Goal: Information Seeking & Learning: Learn about a topic

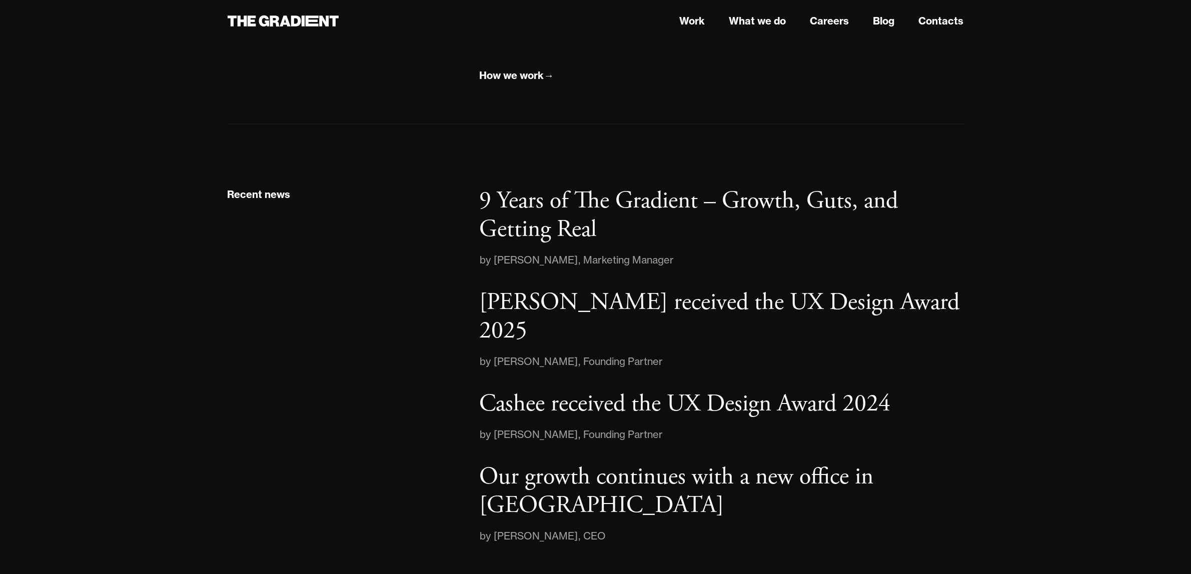
scroll to position [1531, 0]
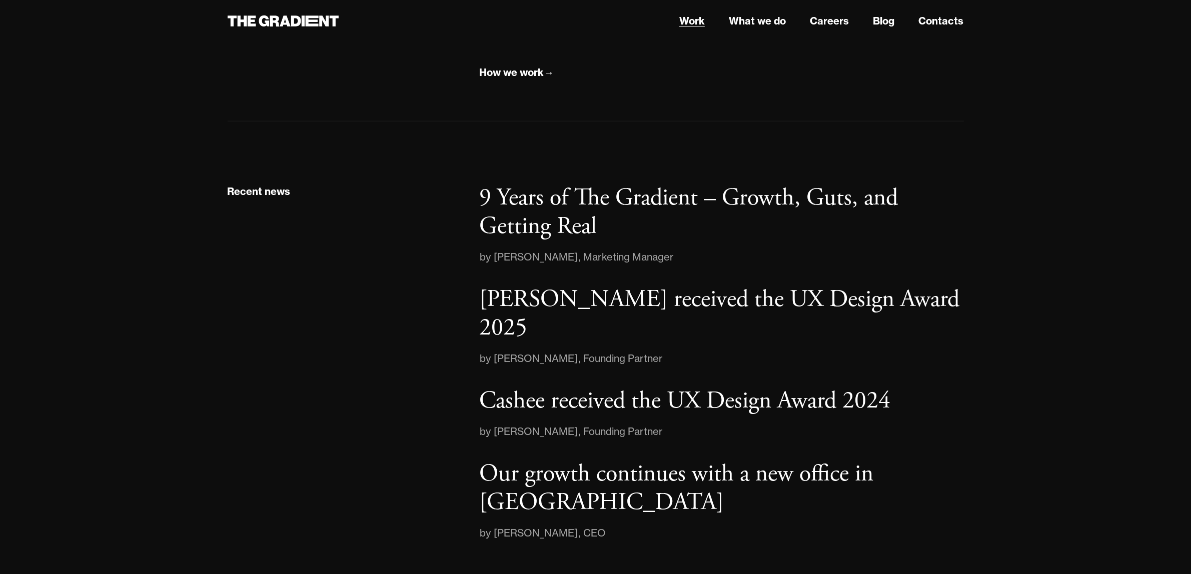
click at [696, 19] on link "Work" at bounding box center [692, 21] width 26 height 15
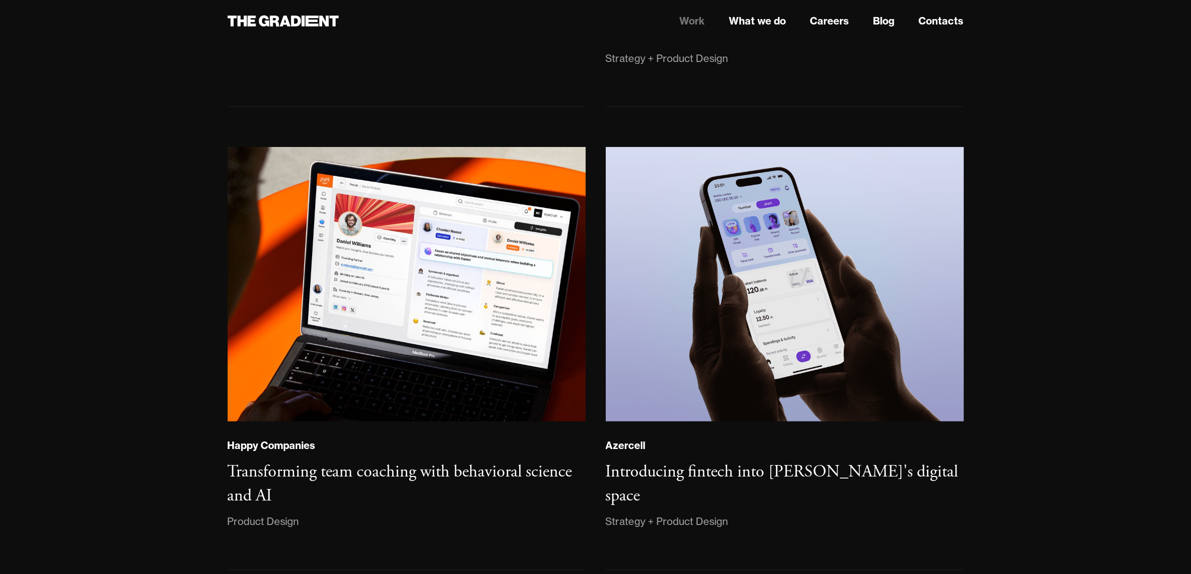
scroll to position [625, 0]
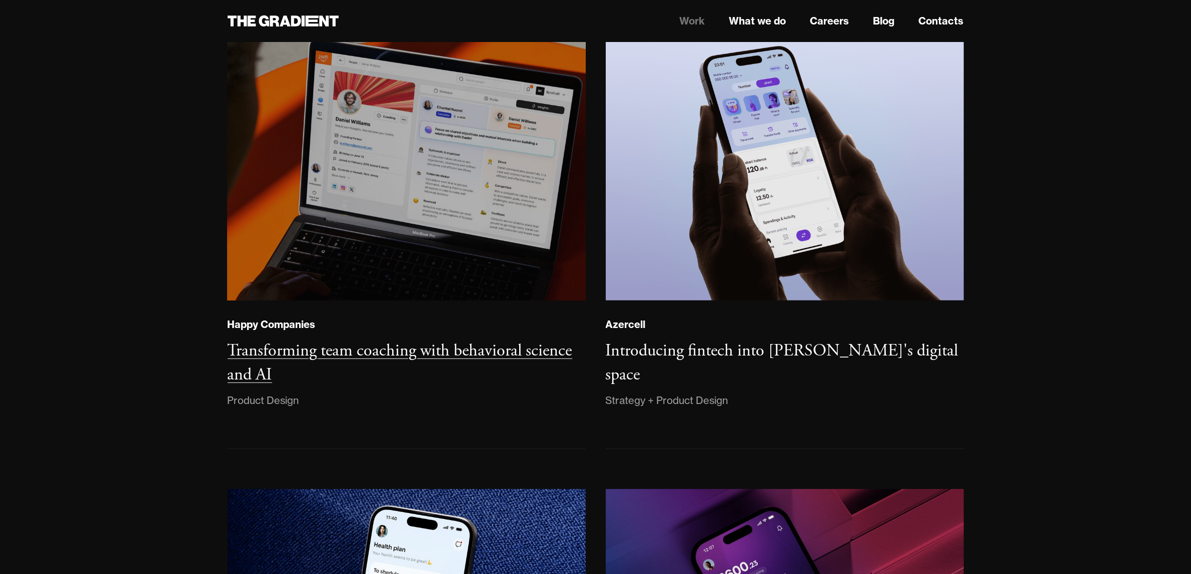
click at [459, 245] on img at bounding box center [407, 163] width 364 height 279
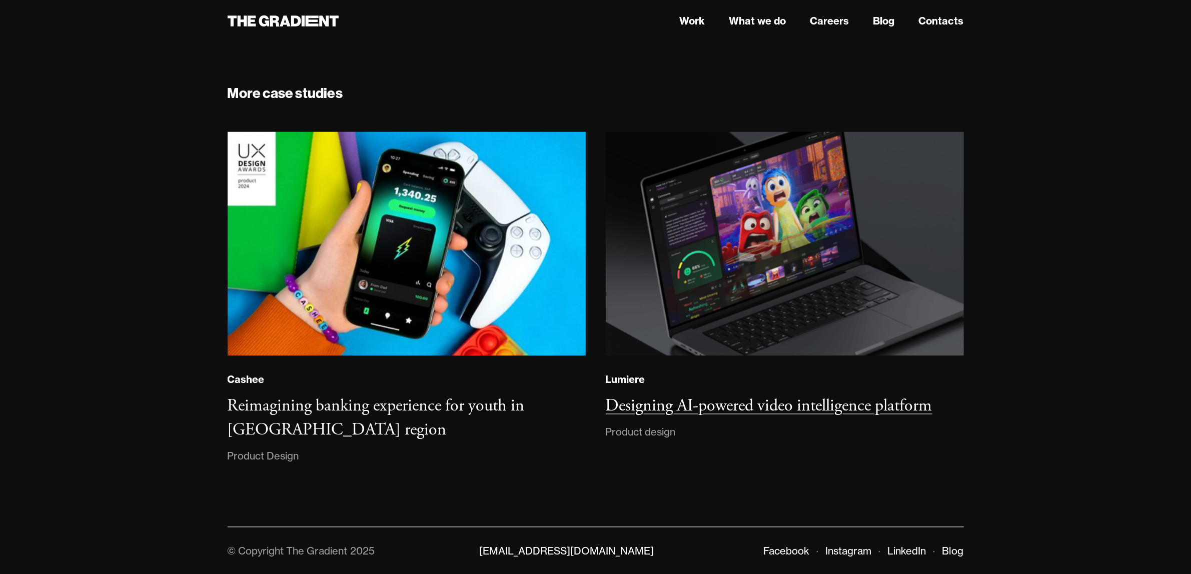
scroll to position [7460, 0]
